Goal: Use online tool/utility: Utilize a website feature to perform a specific function

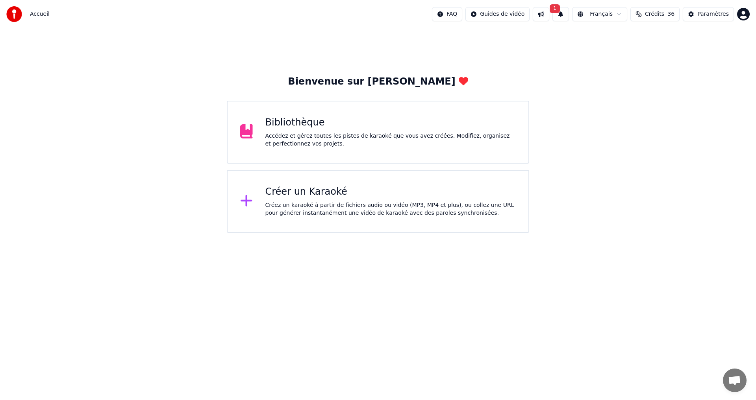
drag, startPoint x: 572, startPoint y: 16, endPoint x: 578, endPoint y: 13, distance: 6.3
click at [569, 16] on button "1" at bounding box center [560, 14] width 17 height 14
click at [633, 37] on button "Mettre à Jour" at bounding box center [644, 39] width 49 height 14
click at [362, 202] on div "Créez un karaoké à partir de fichiers audio ou vidéo (MP3, MP4 et plus), ou col…" at bounding box center [390, 210] width 251 height 16
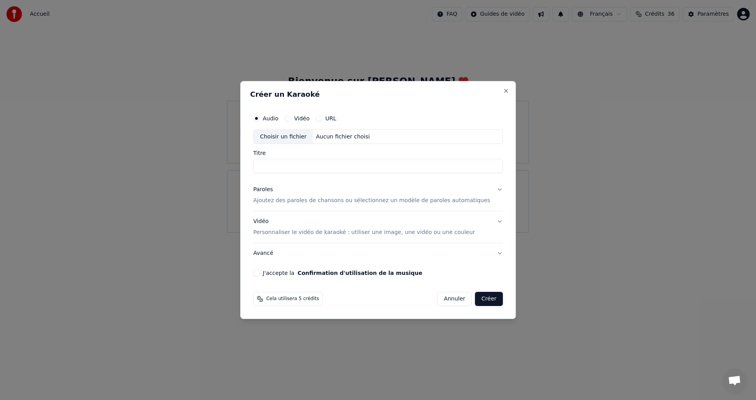
click at [295, 137] on div "Choisir un fichier" at bounding box center [282, 137] width 59 height 14
type input "**********"
click at [281, 205] on p "Ajoutez des paroles de chansons ou sélectionnez un modèle de paroles automatiqu…" at bounding box center [371, 201] width 237 height 8
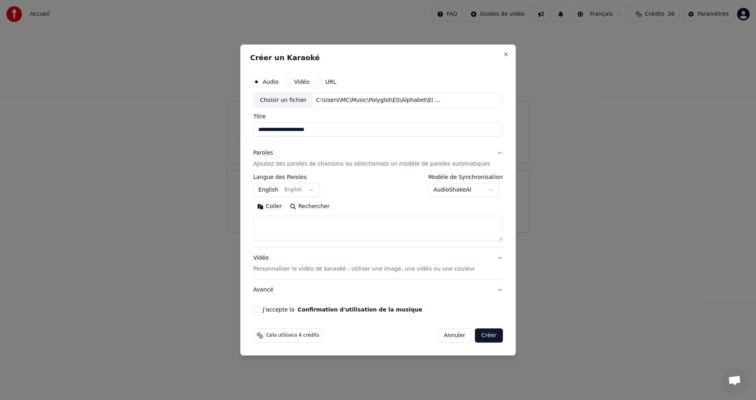
click at [288, 223] on textarea at bounding box center [378, 228] width 250 height 25
paste textarea "**********"
click at [349, 207] on button "Développer" at bounding box center [361, 207] width 48 height 13
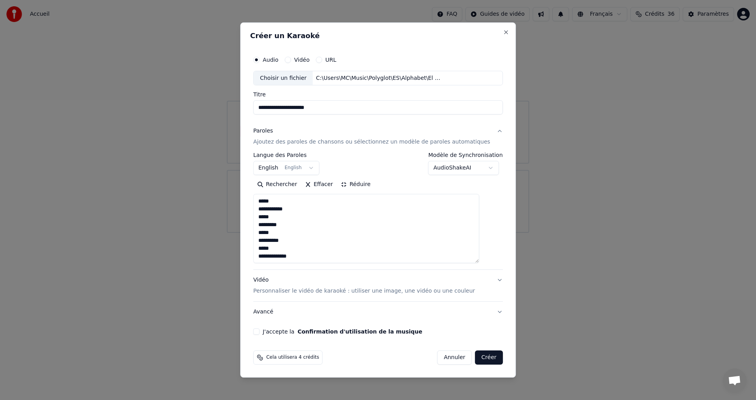
scroll to position [1, 0]
drag, startPoint x: 271, startPoint y: 202, endPoint x: 356, endPoint y: 278, distance: 114.3
click at [356, 278] on div "**********" at bounding box center [378, 222] width 250 height 202
paste textarea "**********"
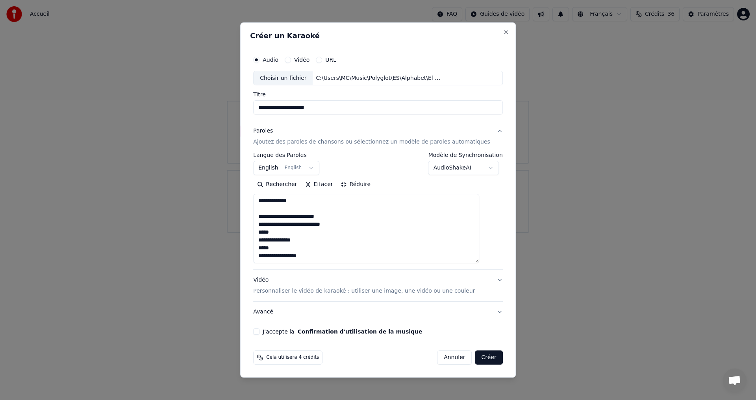
type textarea "**********"
click at [316, 172] on body "**********" at bounding box center [378, 116] width 756 height 233
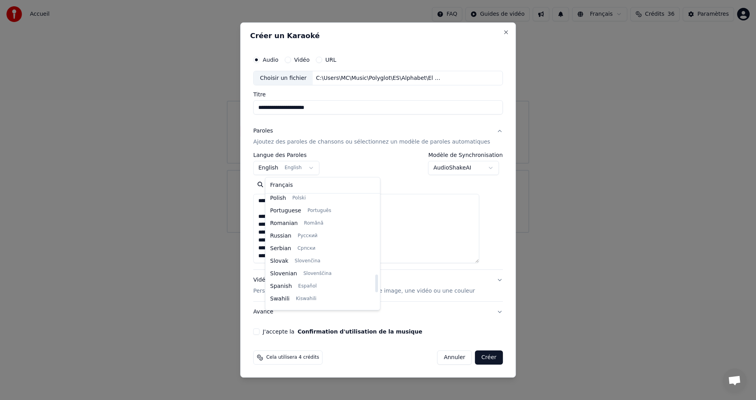
scroll to position [517, 0]
drag, startPoint x: 353, startPoint y: 205, endPoint x: 347, endPoint y: 283, distance: 78.2
click at [375, 286] on div at bounding box center [376, 286] width 3 height 18
select select "**"
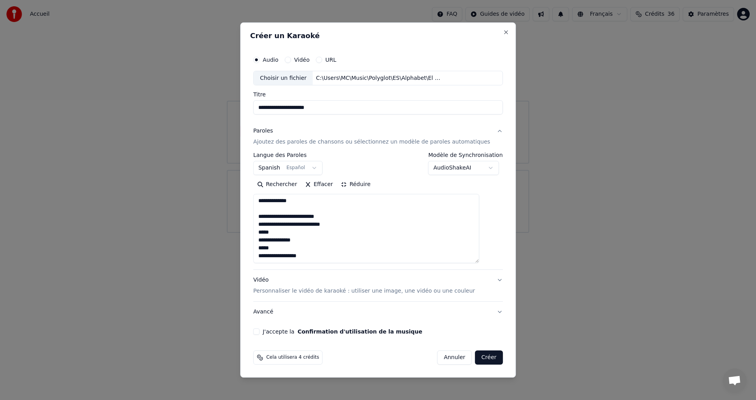
click at [259, 329] on button "J'accepte la Confirmation d'utilisation de la musique" at bounding box center [256, 332] width 6 height 6
click at [480, 357] on button "Créer" at bounding box center [489, 358] width 28 height 14
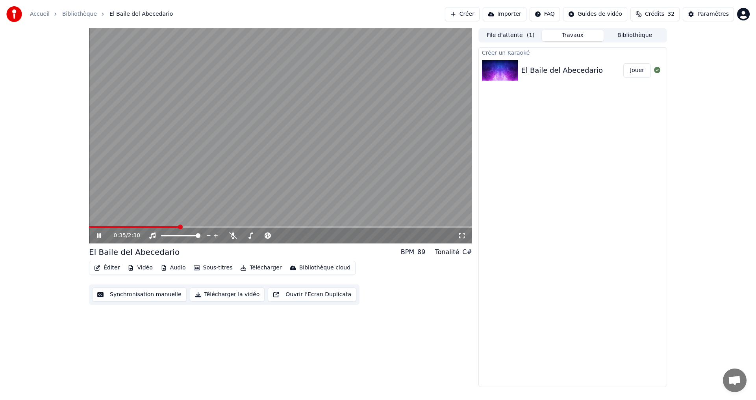
click at [93, 227] on span at bounding box center [134, 227] width 90 height 2
click at [236, 235] on icon at bounding box center [233, 236] width 8 height 6
click at [98, 235] on icon at bounding box center [99, 235] width 4 height 5
click at [118, 296] on button "Synchronisation manuelle" at bounding box center [139, 295] width 94 height 14
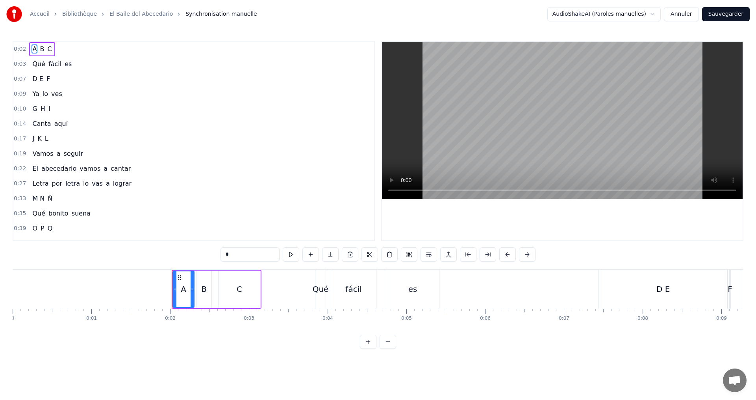
click at [57, 47] on div "0:02 A B C" at bounding box center [193, 49] width 361 height 15
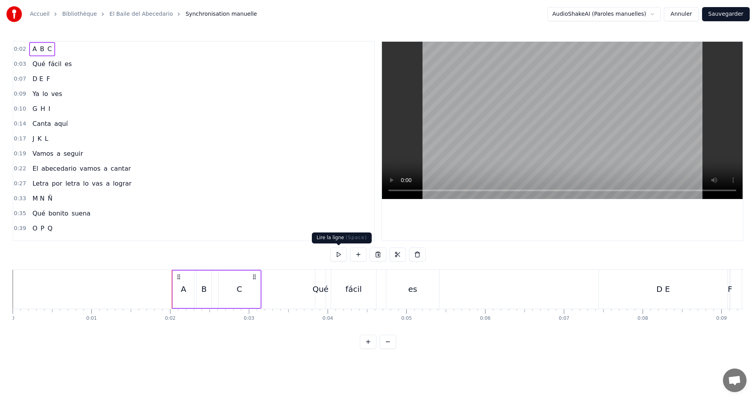
click at [342, 252] on button at bounding box center [338, 255] width 17 height 14
click at [342, 251] on button at bounding box center [338, 255] width 17 height 14
click at [343, 253] on button at bounding box center [338, 255] width 17 height 14
click at [86, 62] on div "0:03 Qué fácil es" at bounding box center [193, 64] width 361 height 15
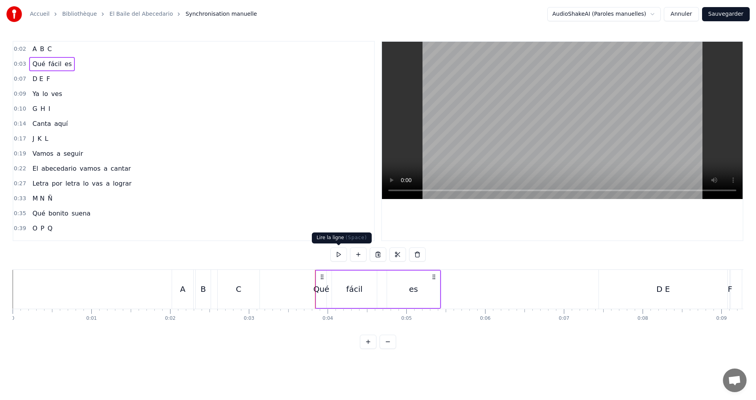
click at [339, 251] on button at bounding box center [338, 255] width 17 height 14
click at [415, 290] on div "es" at bounding box center [413, 289] width 9 height 12
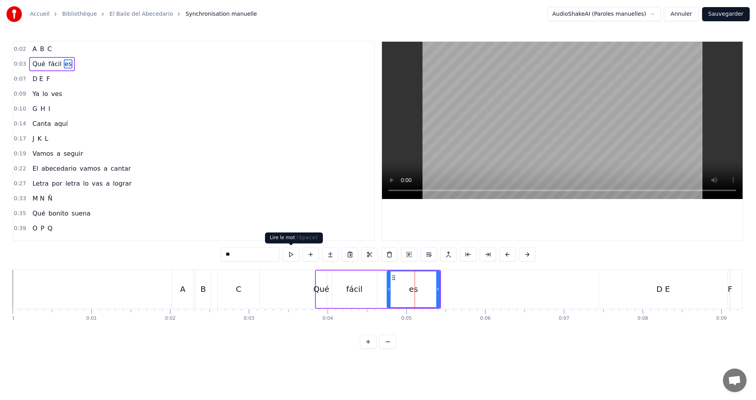
click at [294, 255] on button at bounding box center [291, 255] width 17 height 14
drag, startPoint x: 389, startPoint y: 288, endPoint x: 374, endPoint y: 286, distance: 15.9
click at [374, 286] on icon at bounding box center [372, 289] width 3 height 6
click at [279, 254] on button at bounding box center [281, 255] width 17 height 14
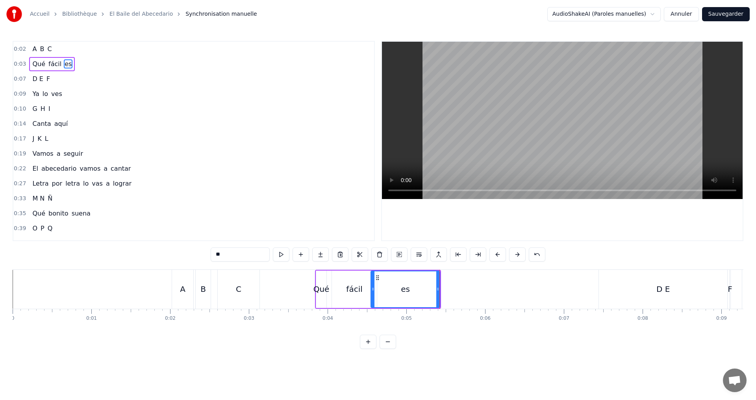
click at [86, 67] on div "0:03 Qué fácil es" at bounding box center [193, 64] width 361 height 15
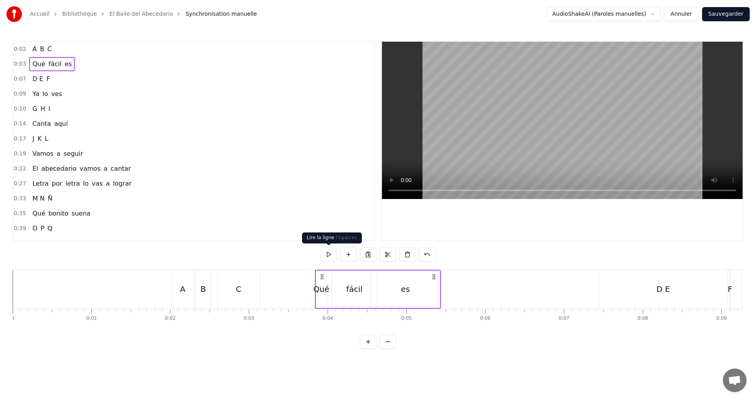
click at [328, 254] on button at bounding box center [328, 255] width 17 height 14
click at [357, 290] on div "fácil" at bounding box center [354, 289] width 16 height 12
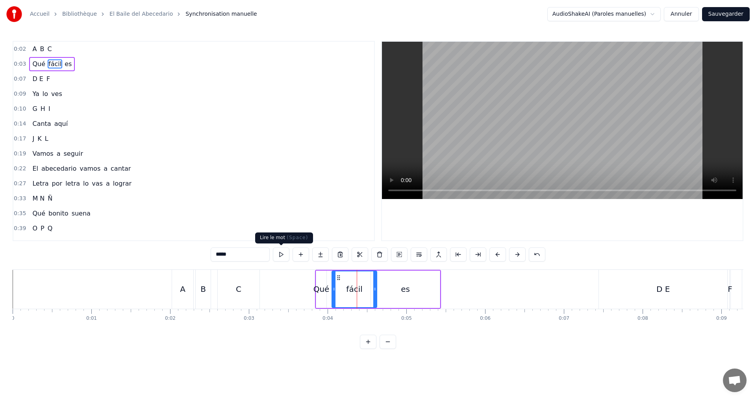
click at [282, 255] on button at bounding box center [281, 255] width 17 height 14
click at [283, 252] on button at bounding box center [281, 255] width 17 height 14
click at [405, 288] on div "es" at bounding box center [405, 289] width 9 height 12
type input "**"
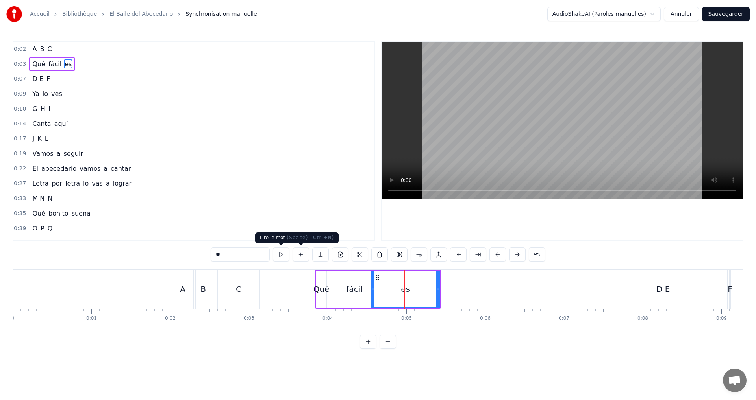
click at [278, 255] on button at bounding box center [281, 255] width 17 height 14
click at [436, 294] on div "es" at bounding box center [405, 290] width 68 height 36
drag, startPoint x: 438, startPoint y: 296, endPoint x: 405, endPoint y: 290, distance: 33.5
click at [422, 293] on div at bounding box center [421, 290] width 3 height 36
click at [280, 254] on button at bounding box center [281, 255] width 17 height 14
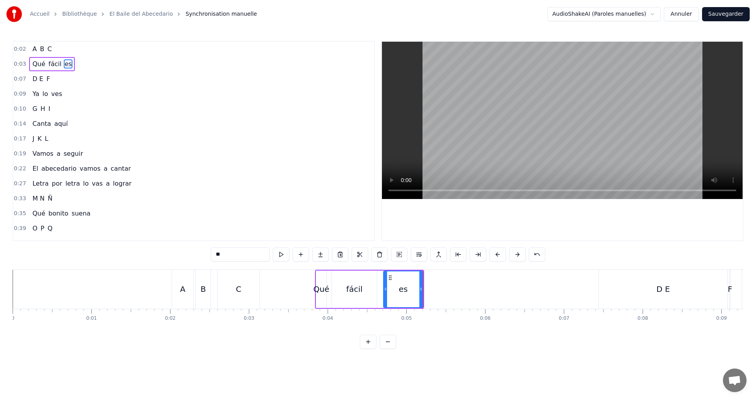
drag, startPoint x: 372, startPoint y: 289, endPoint x: 385, endPoint y: 288, distance: 12.7
click at [385, 288] on icon at bounding box center [385, 289] width 3 height 6
click at [280, 256] on button at bounding box center [281, 255] width 17 height 14
drag, startPoint x: 385, startPoint y: 290, endPoint x: 399, endPoint y: 292, distance: 13.5
click at [399, 292] on icon at bounding box center [398, 289] width 3 height 6
